Goal: Find specific page/section

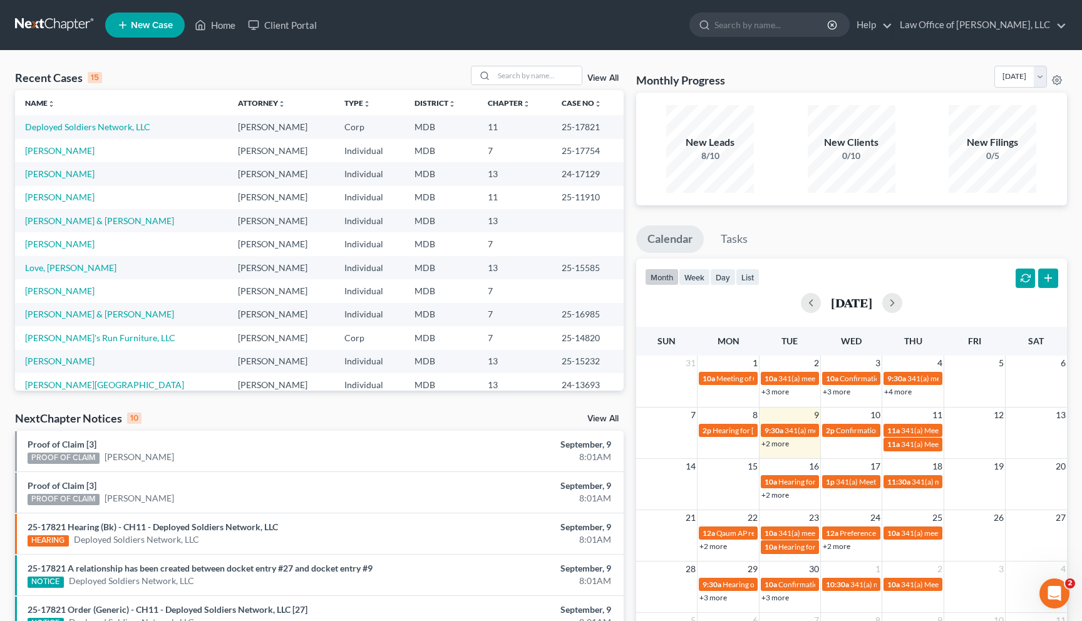
click at [778, 443] on link "+2 more" at bounding box center [775, 443] width 28 height 9
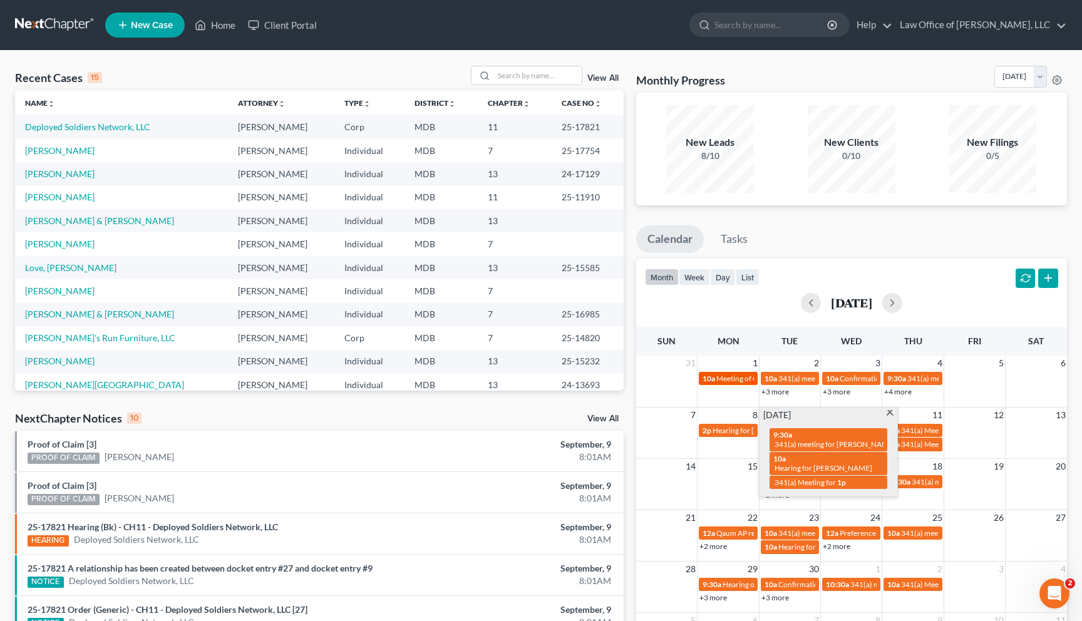
click at [701, 384] on link "10a Meeting of Creditors for" at bounding box center [728, 378] width 58 height 13
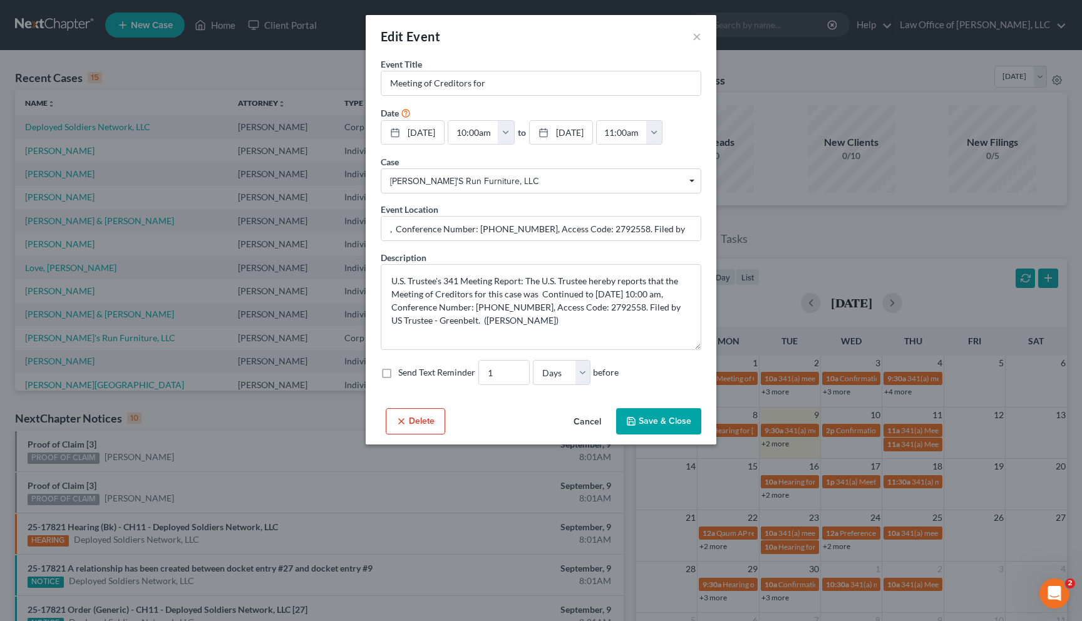
click at [583, 421] on button "Cancel" at bounding box center [587, 421] width 48 height 25
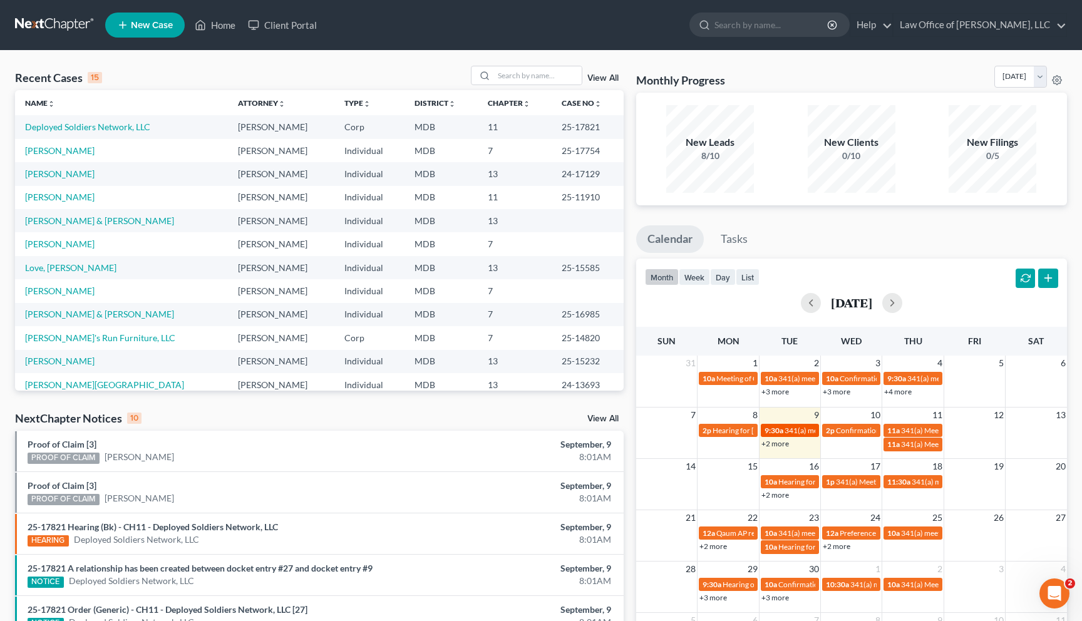
click at [775, 430] on span "9:30a" at bounding box center [773, 430] width 19 height 9
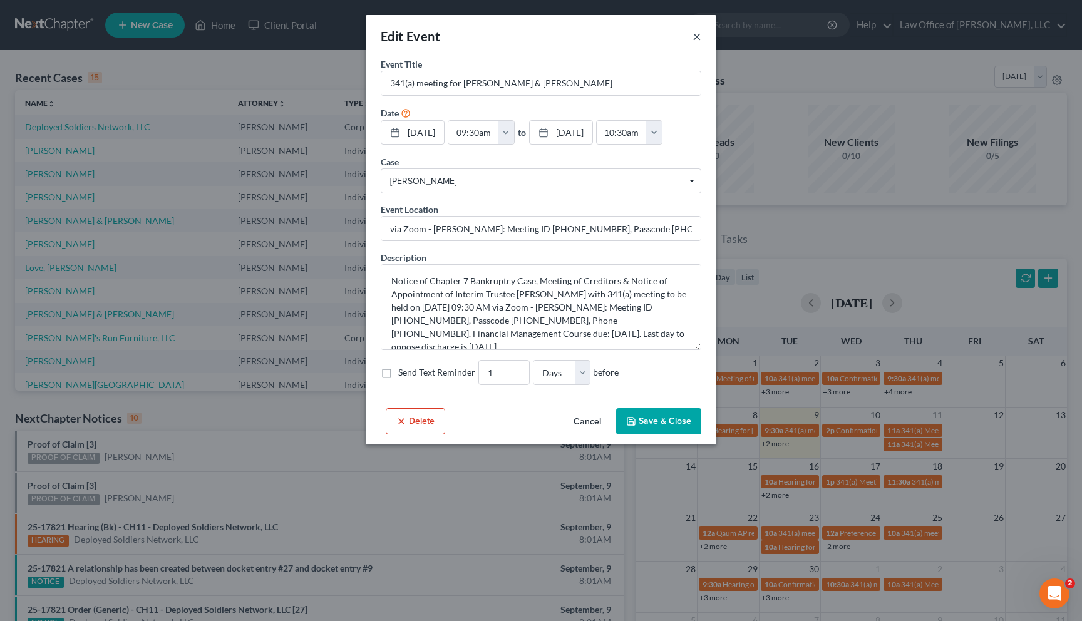
click at [696, 33] on button "×" at bounding box center [696, 36] width 9 height 15
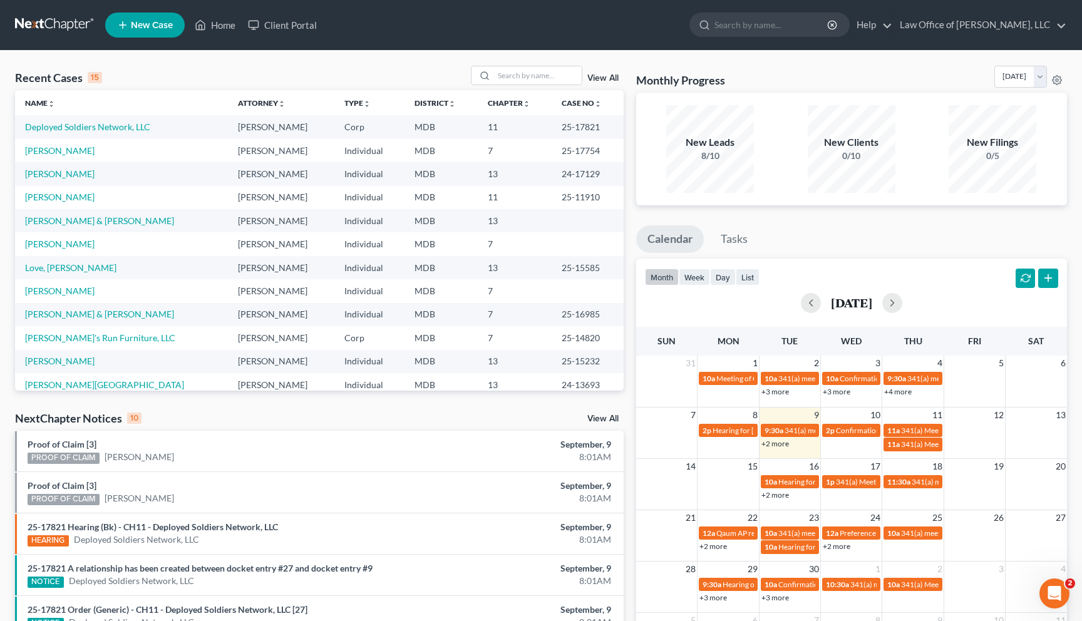
click at [1077, 251] on div "Recent Cases 15 View All Name unfold_more expand_more expand_less Attorney unfo…" at bounding box center [541, 465] width 1082 height 828
drag, startPoint x: 1081, startPoint y: 250, endPoint x: 777, endPoint y: 193, distance: 309.4
click at [777, 193] on div "Recent Cases 15 View All Name unfold_more expand_more expand_less Attorney unfo…" at bounding box center [541, 465] width 1082 height 828
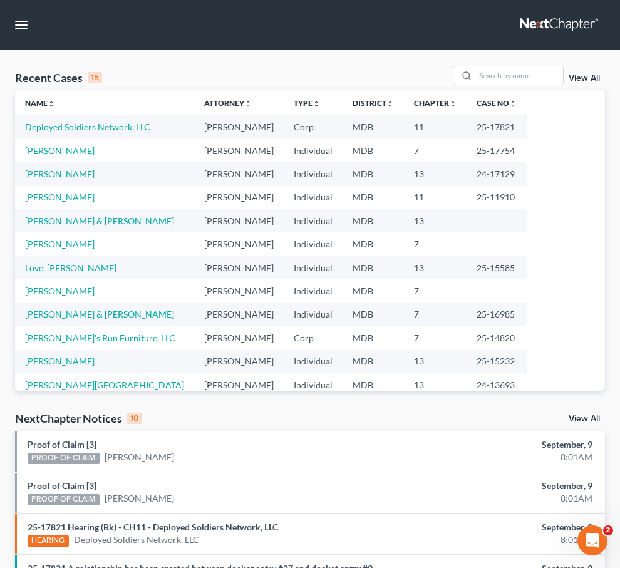
click at [35, 172] on link "Riddick, Cheryl" at bounding box center [59, 173] width 69 height 11
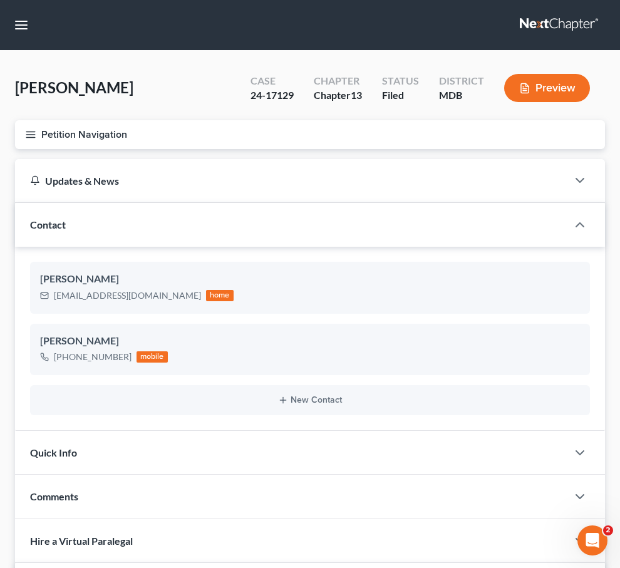
click at [26, 130] on icon "button" at bounding box center [30, 134] width 11 height 11
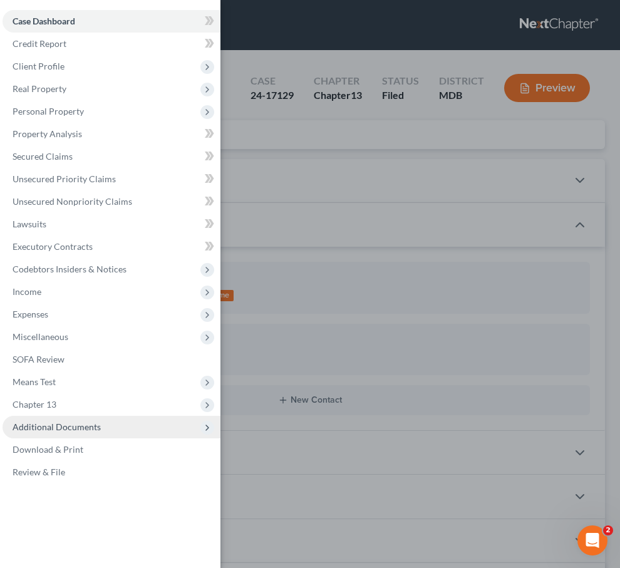
click at [65, 426] on span "Additional Documents" at bounding box center [57, 426] width 88 height 11
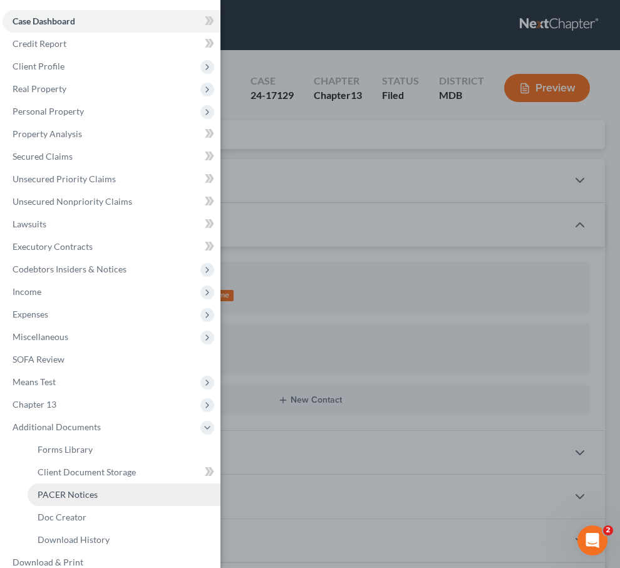
click at [66, 488] on link "PACER Notices" at bounding box center [124, 494] width 193 height 23
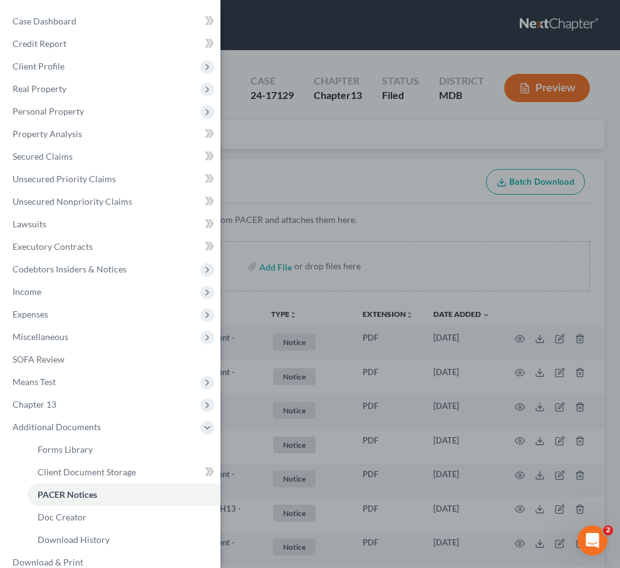
click at [268, 126] on div "Case Dashboard Payments Invoices Payments Payments Credit Report Client Profile" at bounding box center [310, 284] width 620 height 568
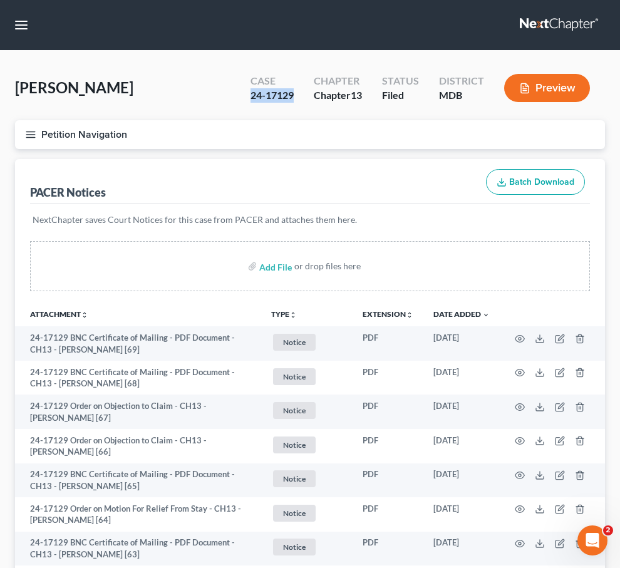
drag, startPoint x: 292, startPoint y: 97, endPoint x: 247, endPoint y: 96, distance: 45.1
click at [247, 96] on div "Case 24-17129" at bounding box center [271, 89] width 63 height 37
copy div "24-17129"
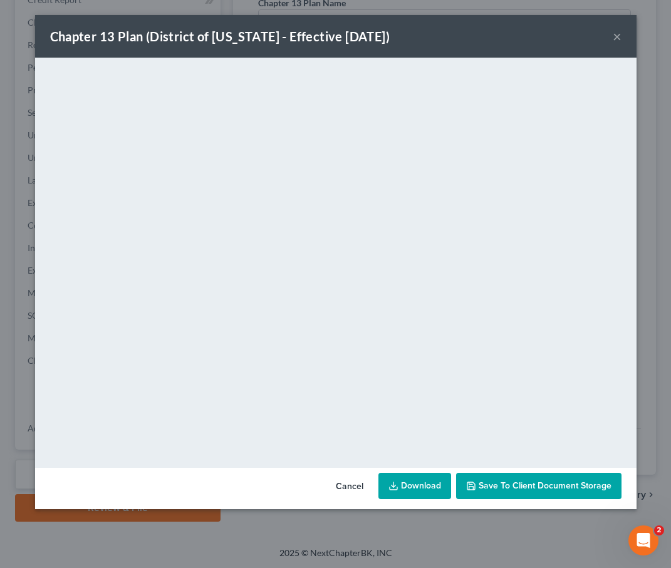
scroll to position [6866, 1]
